Goal: Information Seeking & Learning: Learn about a topic

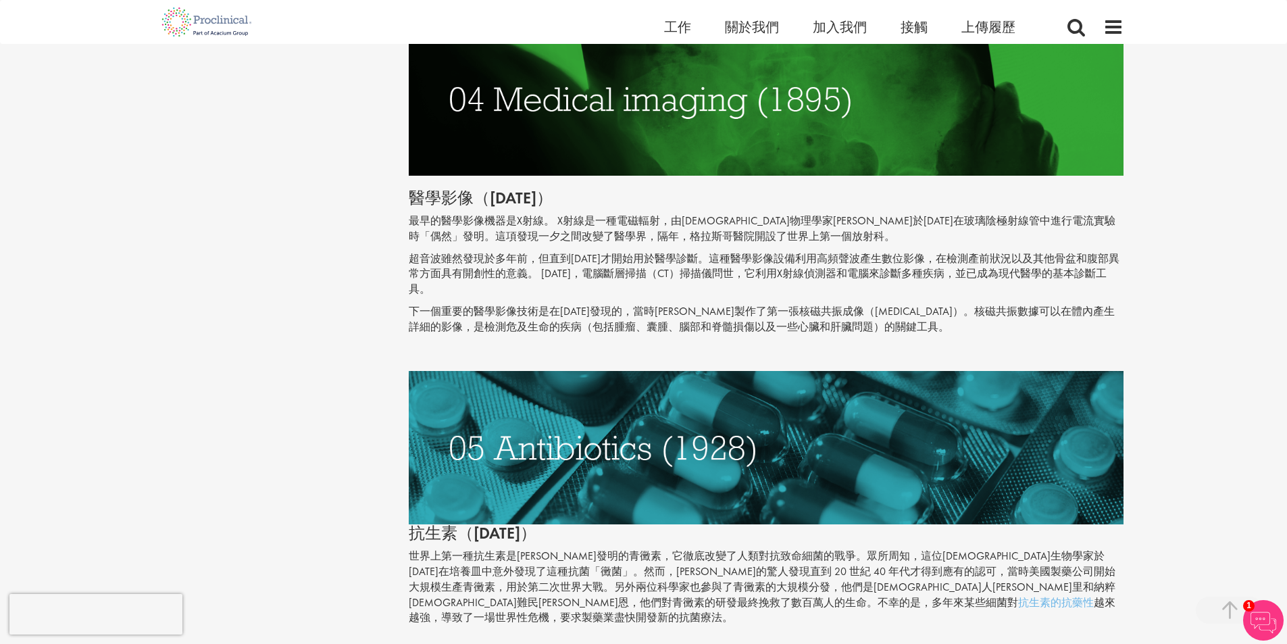
scroll to position [1622, 0]
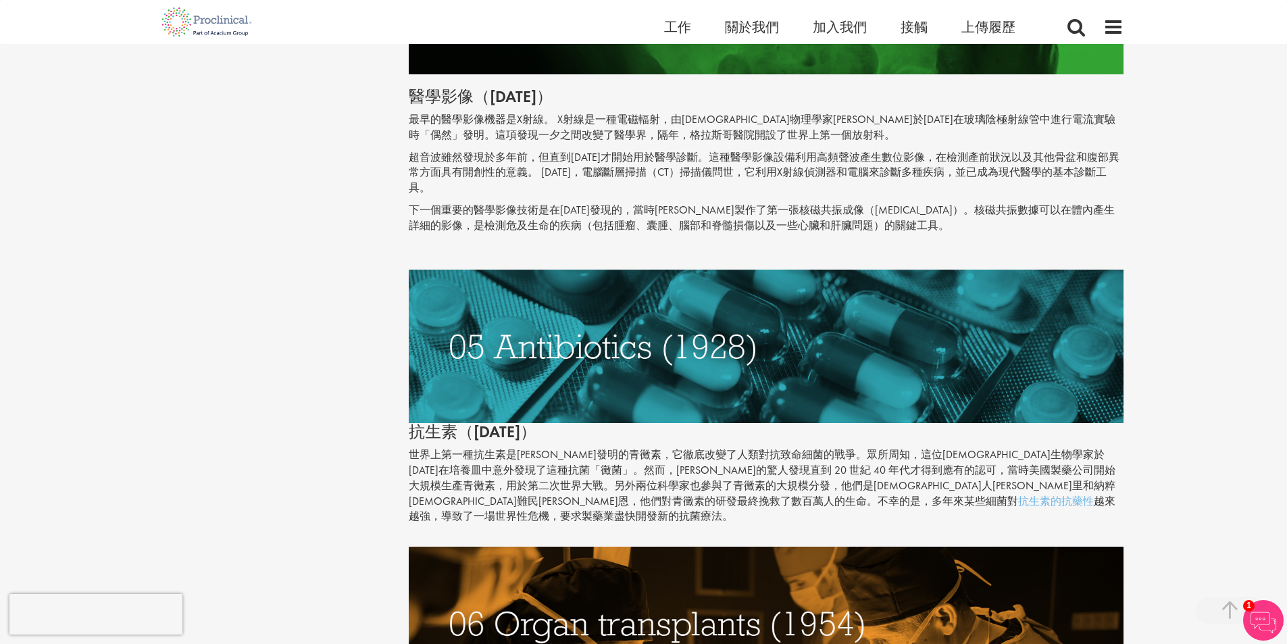
click at [466, 374] on img at bounding box center [766, 346] width 715 height 153
click at [497, 360] on img at bounding box center [766, 346] width 715 height 153
click at [501, 421] on font "抗生素（1928年）" at bounding box center [473, 431] width 128 height 21
drag, startPoint x: 501, startPoint y: 415, endPoint x: 585, endPoint y: 452, distance: 91.7
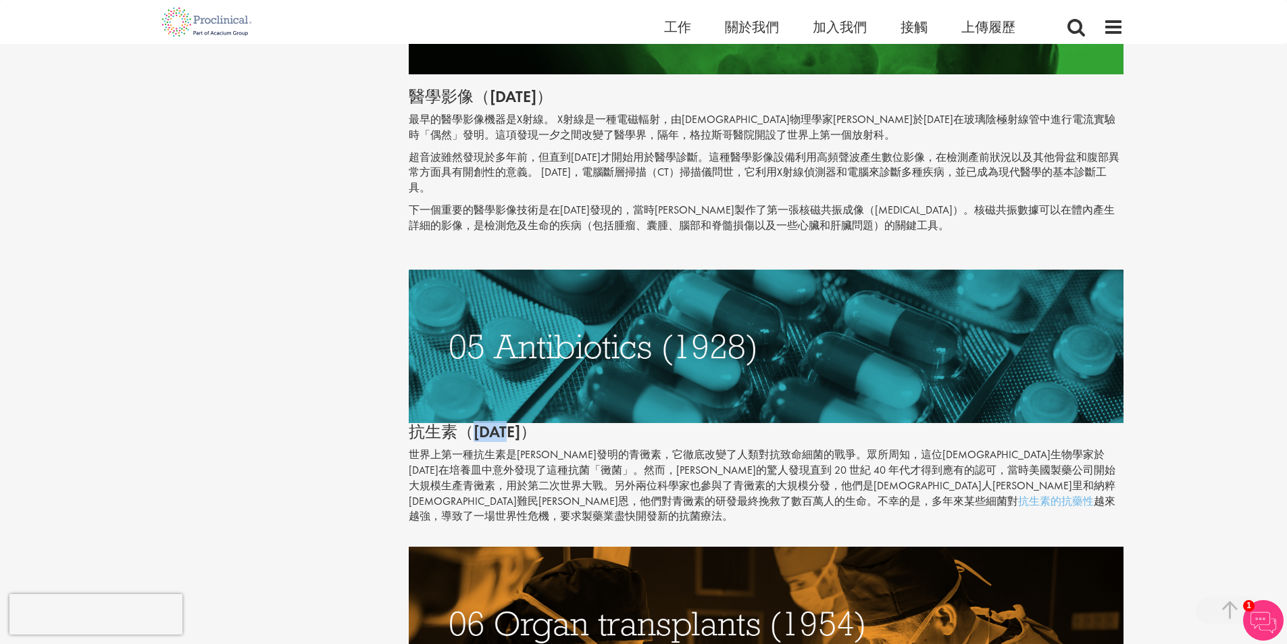
click at [502, 421] on font "抗生素（1928年）" at bounding box center [473, 431] width 128 height 21
click at [1019, 494] on font "抗生素的抗藥性" at bounding box center [1057, 501] width 76 height 14
click at [581, 398] on img at bounding box center [766, 346] width 715 height 153
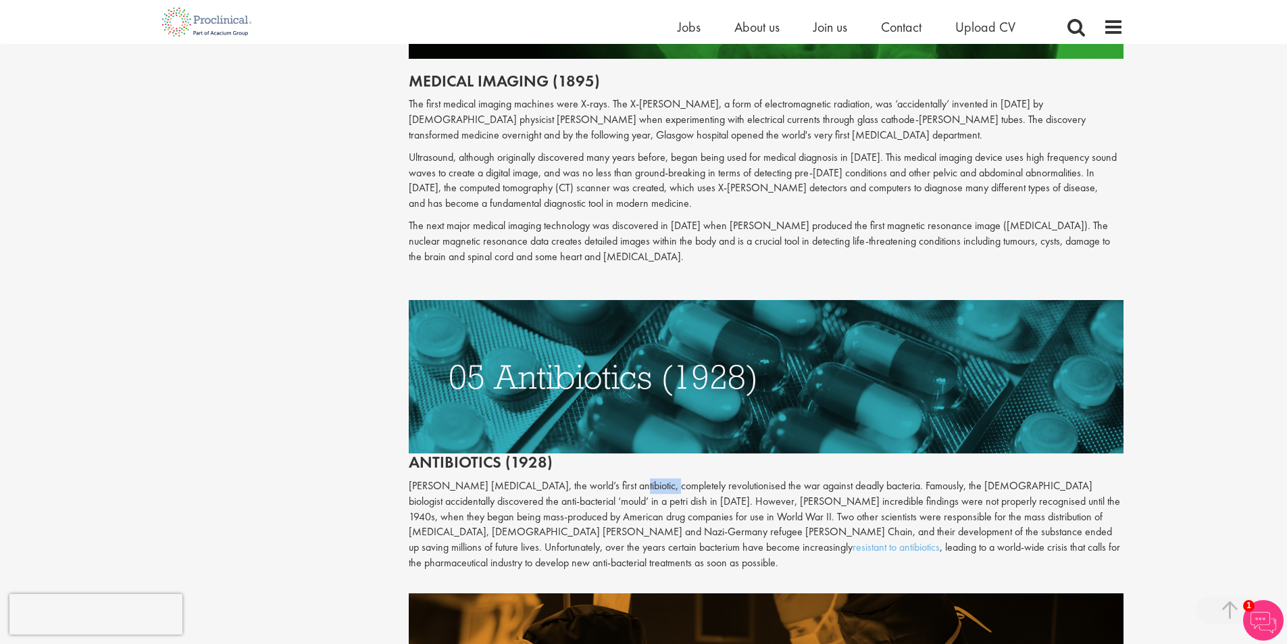
drag, startPoint x: 603, startPoint y: 483, endPoint x: 642, endPoint y: 485, distance: 39.3
click at [642, 485] on p "Alexander Fleming’s penicillin, the world’s first antibiotic, completely revolu…" at bounding box center [766, 524] width 715 height 93
copy p "antibiotic"
click at [318, 483] on div "Content types Quizzes Blogs Guidebooks & Reports Videos Infographics Case studi…" at bounding box center [644, 327] width 980 height 3794
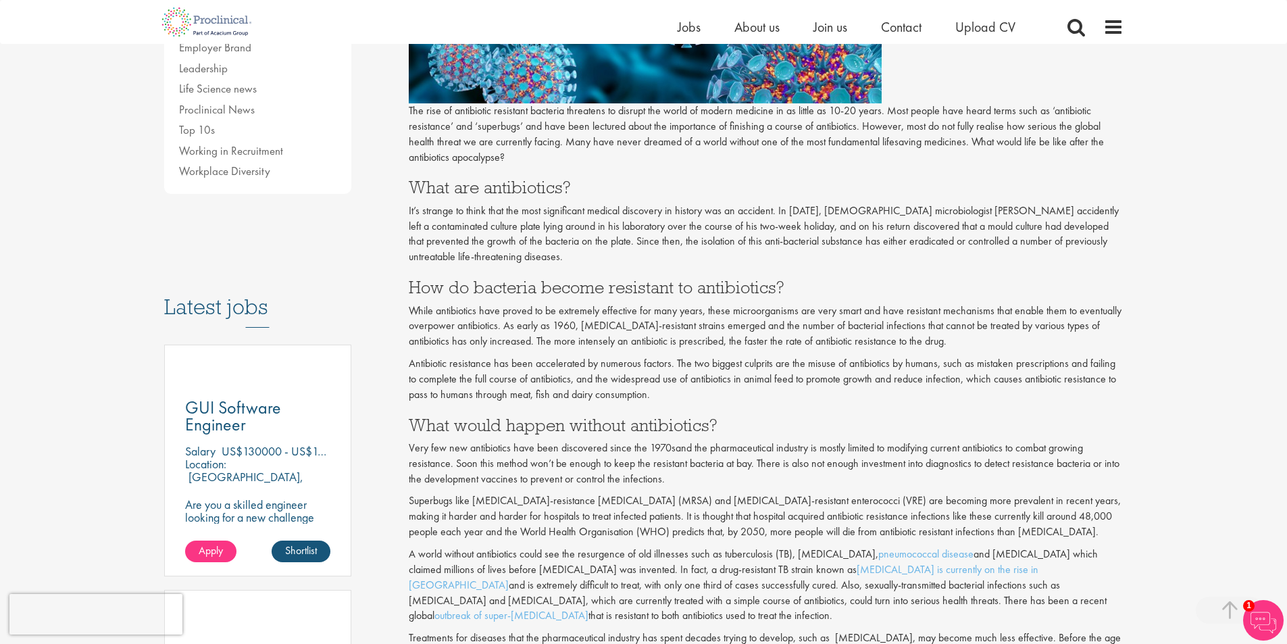
scroll to position [473, 0]
